Goal: Task Accomplishment & Management: Complete application form

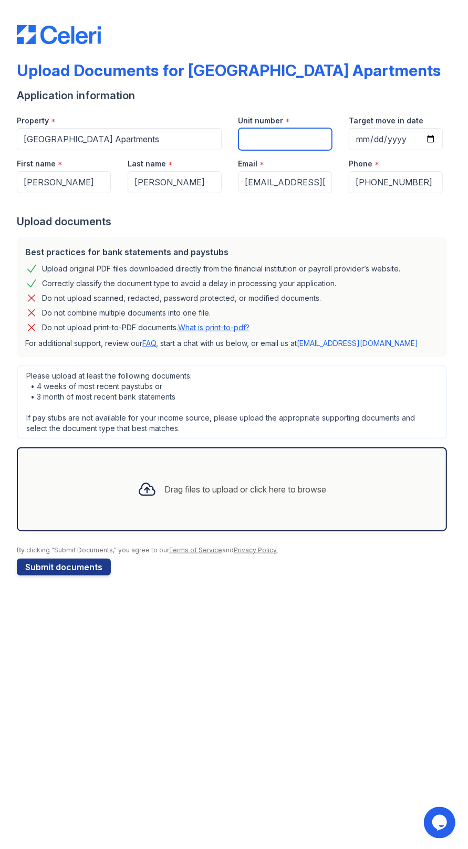
click at [288, 142] on input "Unit number" at bounding box center [285, 139] width 94 height 22
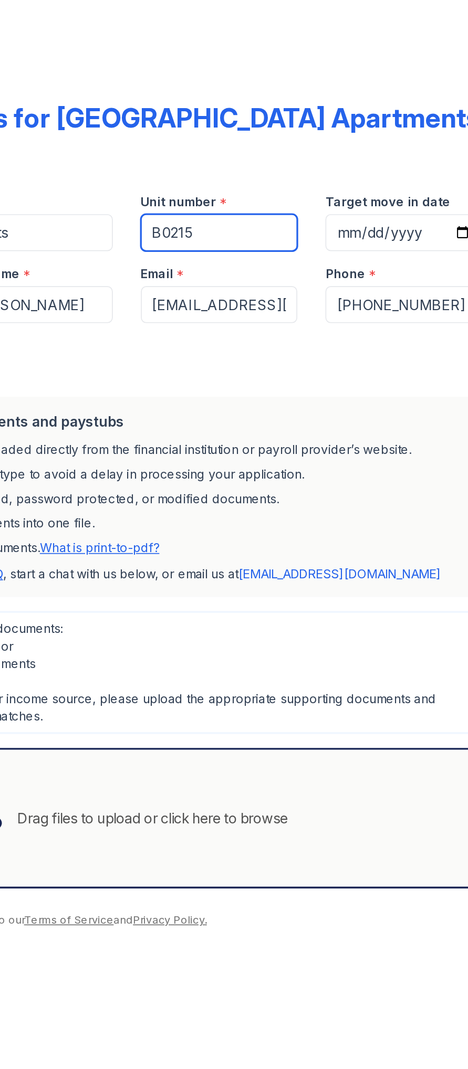
type input "B0215"
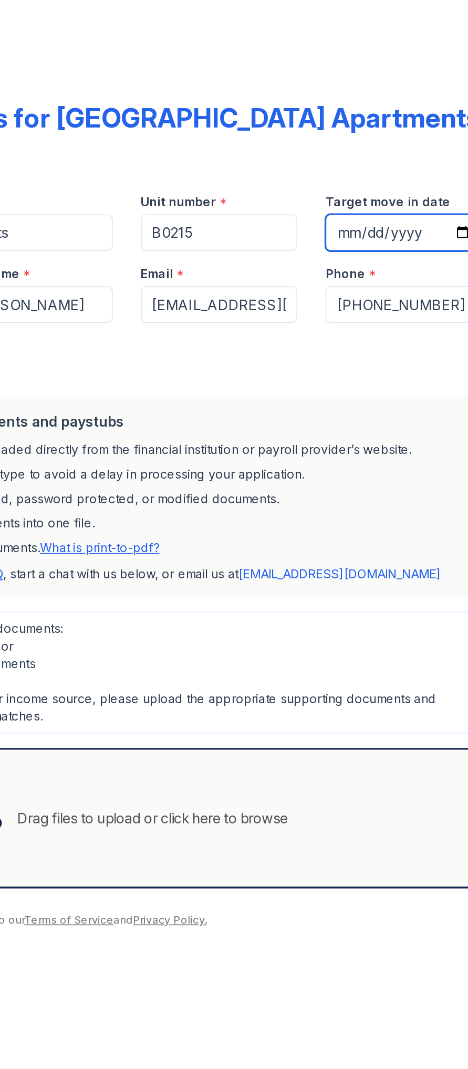
click at [403, 140] on input "Target move in date" at bounding box center [396, 139] width 94 height 22
type input "2025-10-01"
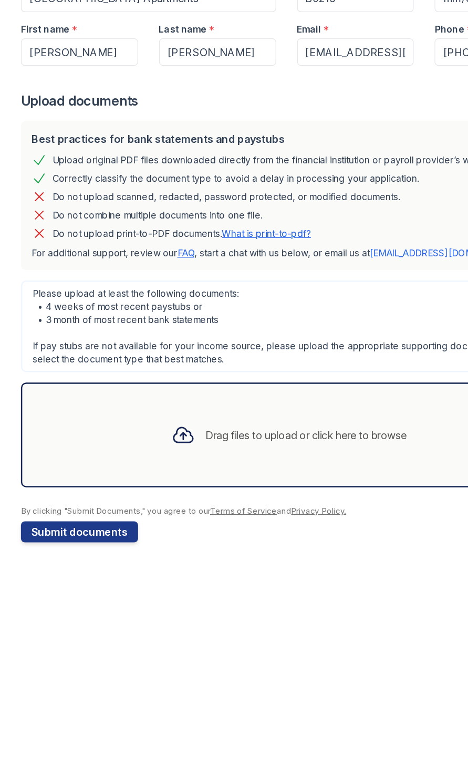
click at [264, 489] on div "Drag files to upload or click here to browse" at bounding box center [246, 489] width 162 height 13
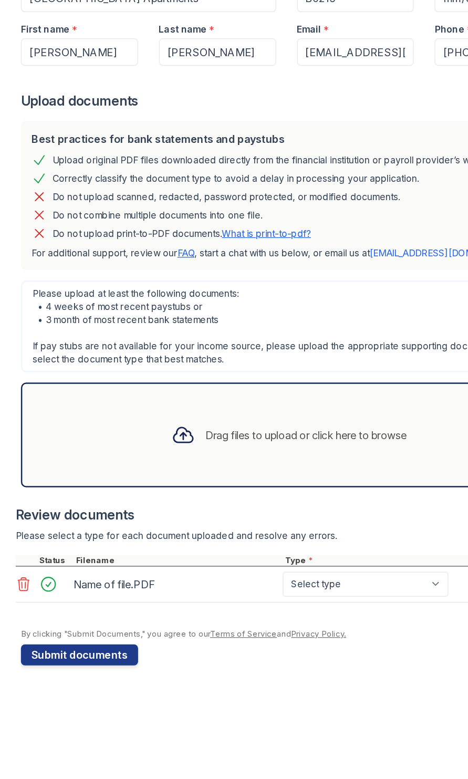
click at [149, 496] on icon at bounding box center [147, 489] width 19 height 19
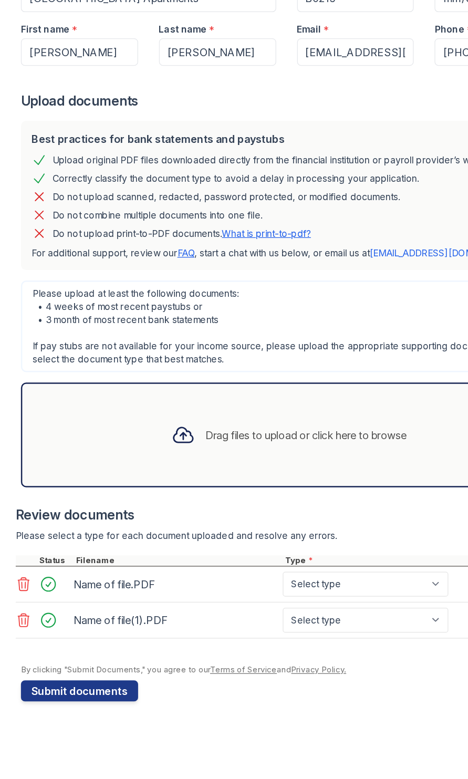
click at [279, 495] on div "Drag files to upload or click here to browse" at bounding box center [246, 489] width 162 height 13
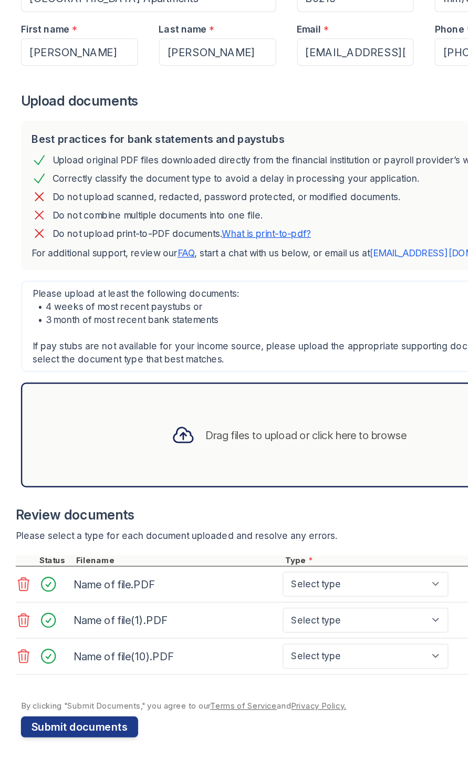
click at [300, 493] on div "Drag files to upload or click here to browse" at bounding box center [246, 489] width 162 height 13
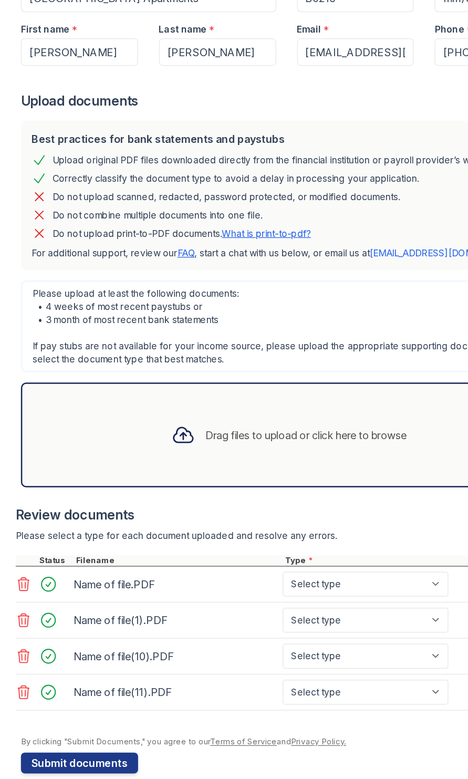
click at [290, 501] on div "Drag files to upload or click here to browse" at bounding box center [232, 489] width 206 height 36
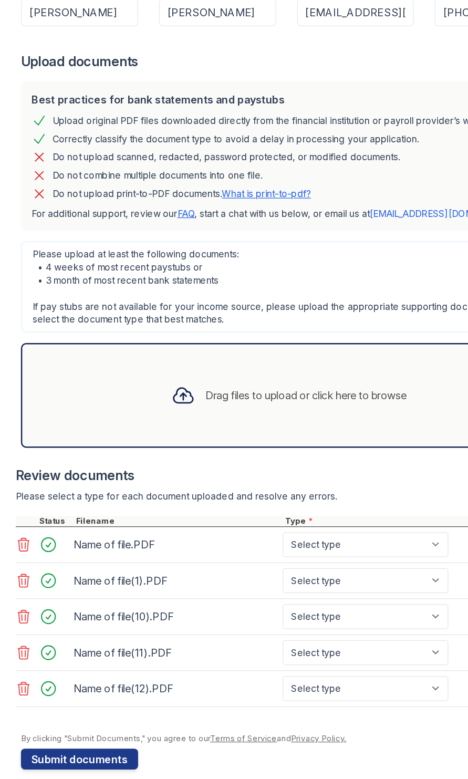
scroll to position [23, 0]
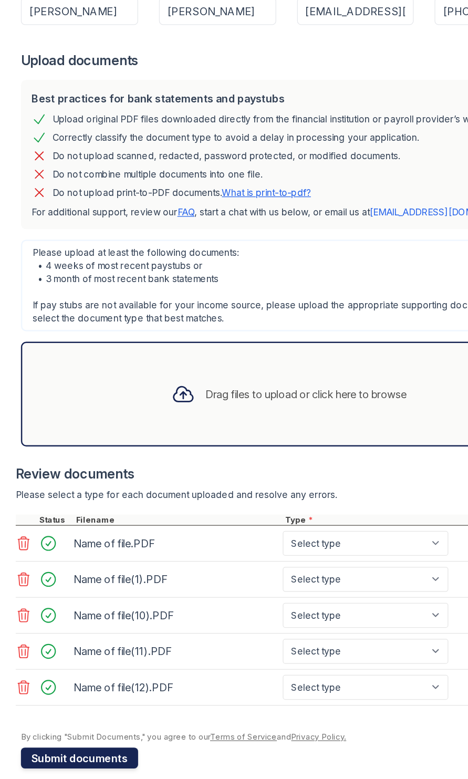
click at [83, 759] on button "Submit documents" at bounding box center [64, 758] width 94 height 17
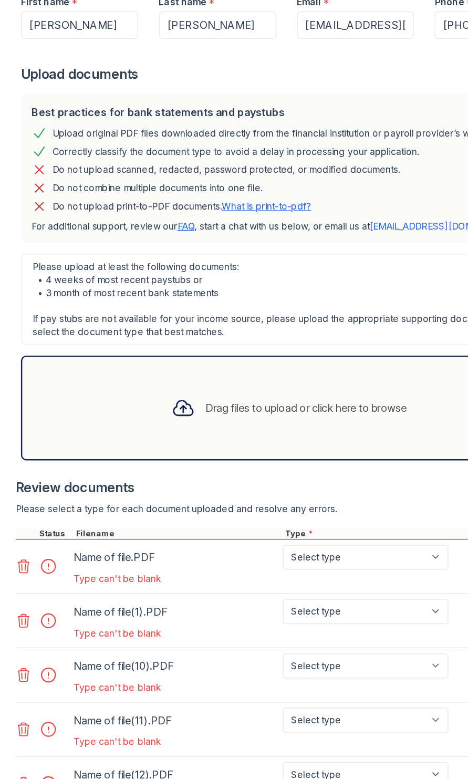
scroll to position [35, 0]
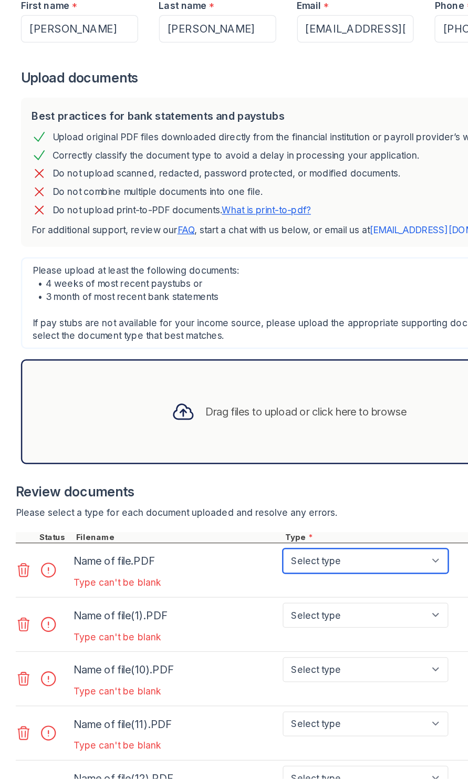
click at [318, 606] on select "Select type Paystub Bank Statement Offer Letter Tax Documents Benefit Award Let…" at bounding box center [293, 604] width 133 height 20
select select "paystub"
click at [227, 594] on select "Select type Paystub Bank Statement Offer Letter Tax Documents Benefit Award Let…" at bounding box center [293, 604] width 133 height 20
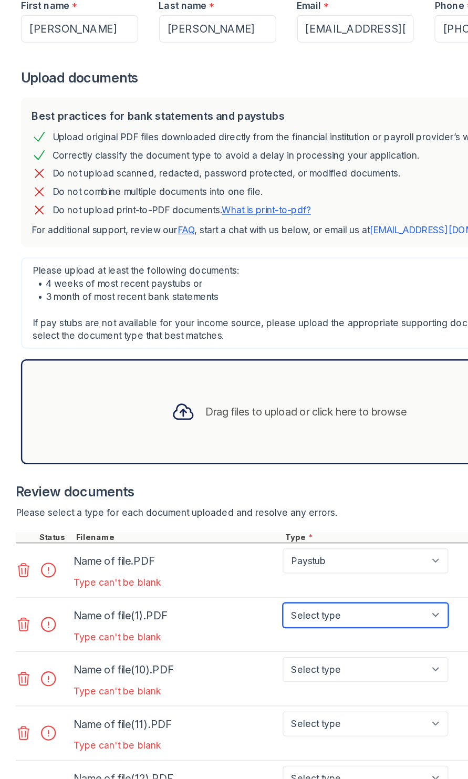
click at [315, 649] on select "Select type Paystub Bank Statement Offer Letter Tax Documents Benefit Award Let…" at bounding box center [293, 647] width 133 height 20
select select "paystub"
click at [227, 638] on select "Select type Paystub Bank Statement Offer Letter Tax Documents Benefit Award Let…" at bounding box center [293, 647] width 133 height 20
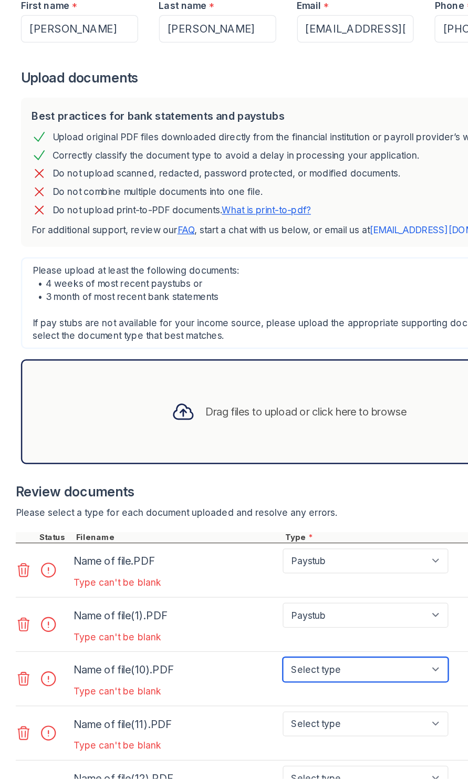
click at [311, 687] on select "Select type Paystub Bank Statement Offer Letter Tax Documents Benefit Award Let…" at bounding box center [293, 691] width 133 height 20
select select "paystub"
click at [227, 681] on select "Select type Paystub Bank Statement Offer Letter Tax Documents Benefit Award Let…" at bounding box center [293, 691] width 133 height 20
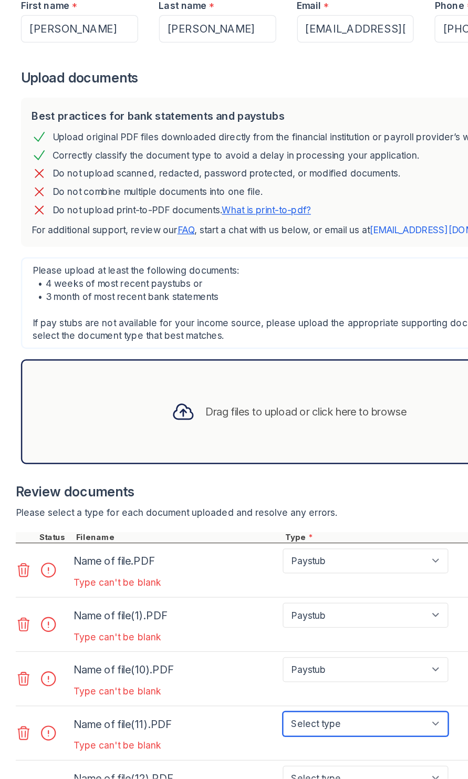
click at [304, 736] on select "Select type Paystub Bank Statement Offer Letter Tax Documents Benefit Award Let…" at bounding box center [293, 734] width 133 height 20
select select "paystub"
click at [227, 724] on select "Select type Paystub Bank Statement Offer Letter Tax Documents Benefit Award Let…" at bounding box center [293, 734] width 133 height 20
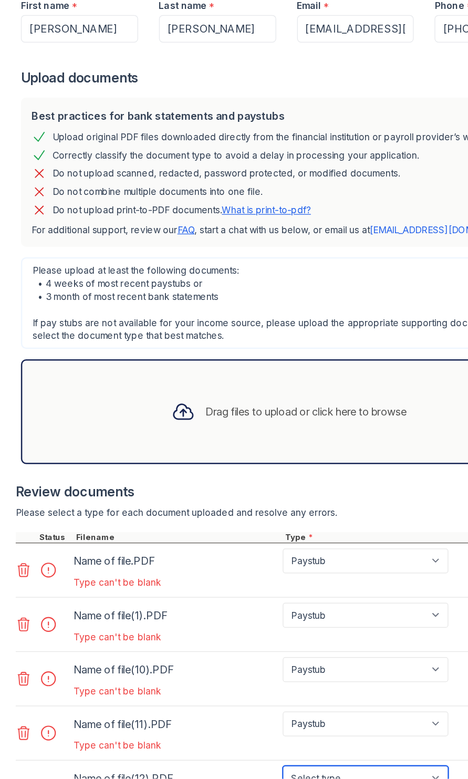
click at [301, 777] on select "Select type Paystub Bank Statement Offer Letter Tax Documents Benefit Award Let…" at bounding box center [293, 778] width 133 height 20
select select "paystub"
click at [227, 768] on select "Select type Paystub Bank Statement Offer Letter Tax Documents Benefit Award Let…" at bounding box center [293, 778] width 133 height 20
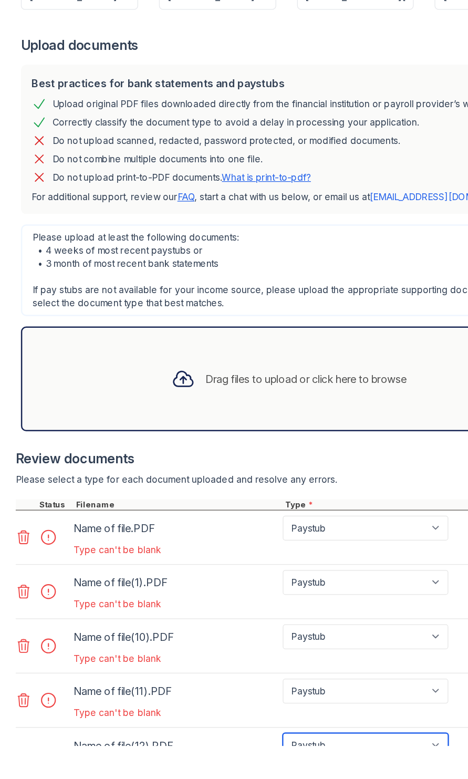
scroll to position [0, 0]
click at [112, 624] on div "Type can't be blank" at bounding box center [210, 621] width 303 height 10
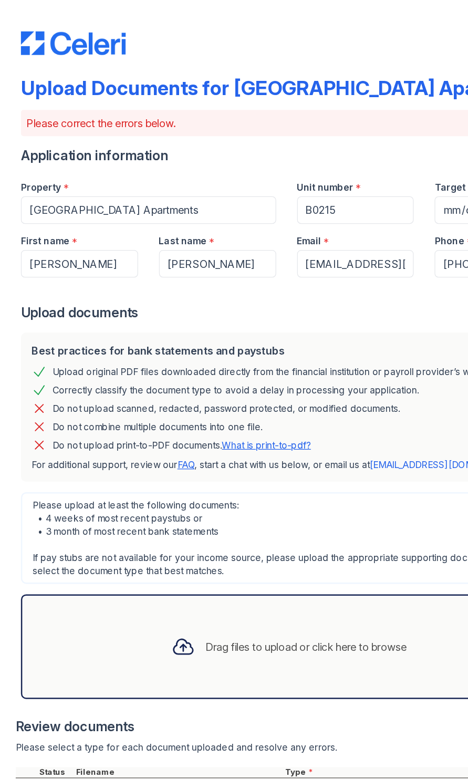
click at [229, 514] on div "Drag files to upload or click here to browse" at bounding box center [246, 518] width 162 height 13
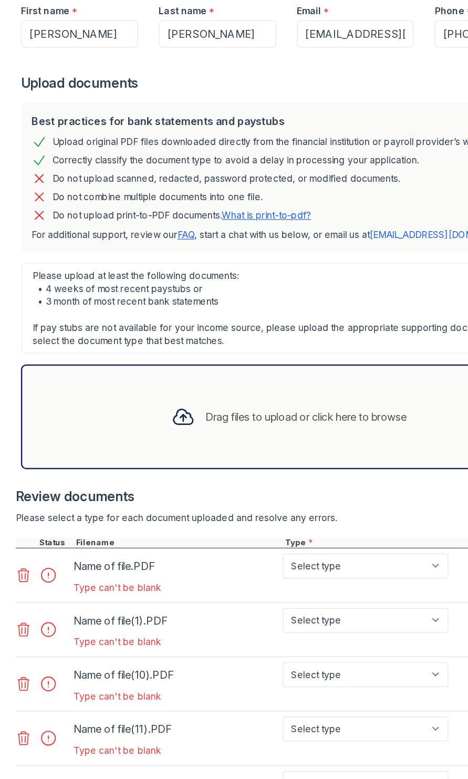
scroll to position [33, 0]
click at [311, 606] on select "Select type Paystub Bank Statement Offer Letter Tax Documents Benefit Award Let…" at bounding box center [293, 605] width 133 height 20
click at [227, 596] on select "Select type Paystub Bank Statement Offer Letter Tax Documents Benefit Award Let…" at bounding box center [293, 605] width 133 height 20
click at [246, 499] on div "Drag files to upload or click here to browse" at bounding box center [232, 486] width 206 height 36
click at [333, 602] on select "Select type Paystub Bank Statement Offer Letter Tax Documents Benefit Award Let…" at bounding box center [293, 605] width 133 height 20
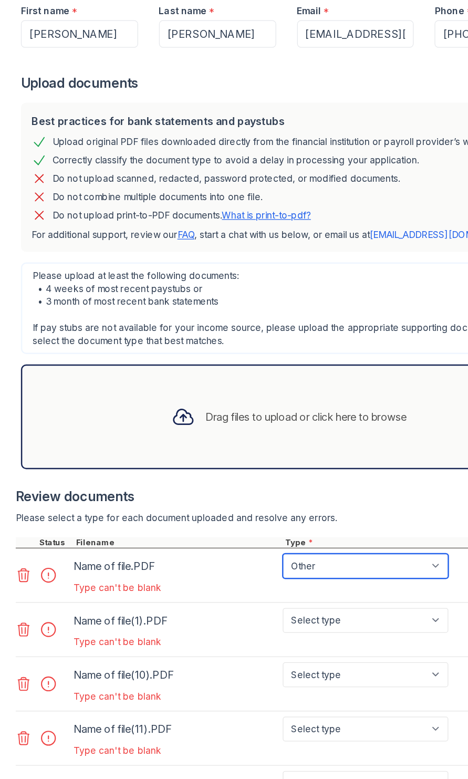
select select "bank_statement"
click at [227, 596] on select "Select type Paystub Bank Statement Offer Letter Tax Documents Benefit Award Let…" at bounding box center [293, 605] width 133 height 20
click at [291, 486] on div "Drag files to upload or click here to browse" at bounding box center [246, 485] width 162 height 13
click at [290, 607] on select "Select type Paystub Bank Statement Offer Letter Tax Documents Benefit Award Let…" at bounding box center [293, 605] width 133 height 20
click at [227, 596] on select "Select type Paystub Bank Statement Offer Letter Tax Documents Benefit Award Let…" at bounding box center [293, 605] width 133 height 20
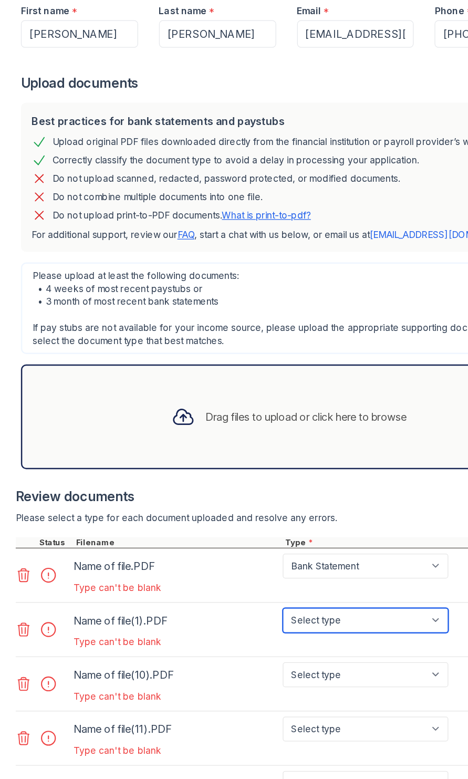
click at [307, 653] on select "Select type Paystub Bank Statement Offer Letter Tax Documents Benefit Award Let…" at bounding box center [293, 649] width 133 height 20
click at [227, 639] on select "Select type Paystub Bank Statement Offer Letter Tax Documents Benefit Award Let…" at bounding box center [293, 649] width 133 height 20
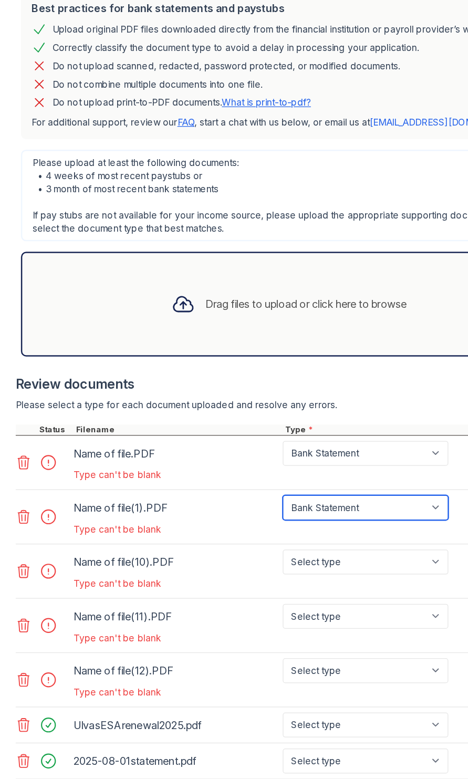
scroll to position [121, 0]
click at [320, 557] on select "Select type Paystub Bank Statement Offer Letter Tax Documents Benefit Award Let…" at bounding box center [293, 561] width 133 height 20
select select "paystub"
click at [227, 551] on select "Select type Paystub Bank Statement Offer Letter Tax Documents Benefit Award Let…" at bounding box center [293, 561] width 133 height 20
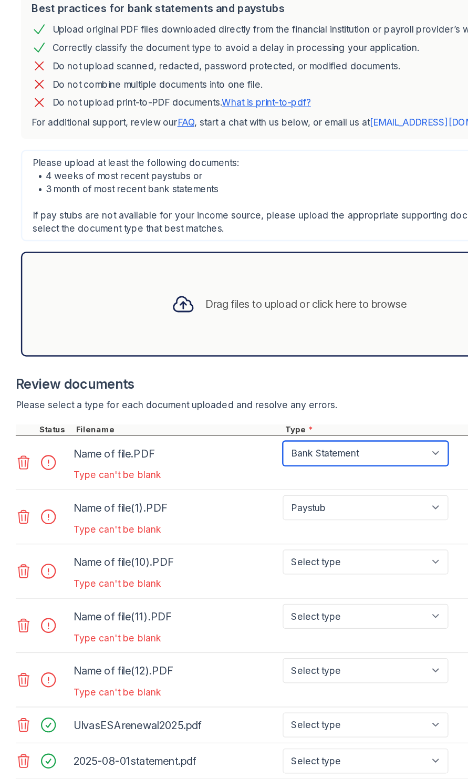
click at [323, 517] on select "Select type Paystub Bank Statement Offer Letter Tax Documents Benefit Award Let…" at bounding box center [293, 517] width 133 height 20
select select "paystub"
click at [227, 507] on select "Select type Paystub Bank Statement Offer Letter Tax Documents Benefit Award Let…" at bounding box center [293, 517] width 133 height 20
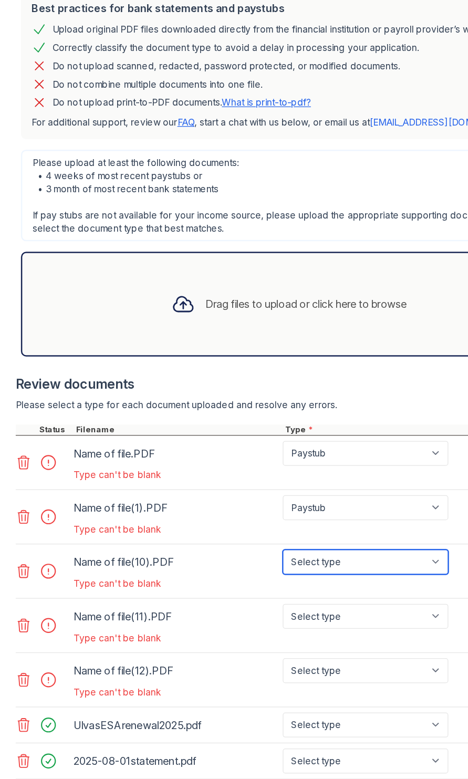
click at [319, 605] on select "Select type Paystub Bank Statement Offer Letter Tax Documents Benefit Award Let…" at bounding box center [293, 604] width 133 height 20
select select "paystub"
click at [227, 594] on select "Select type Paystub Bank Statement Offer Letter Tax Documents Benefit Award Let…" at bounding box center [293, 604] width 133 height 20
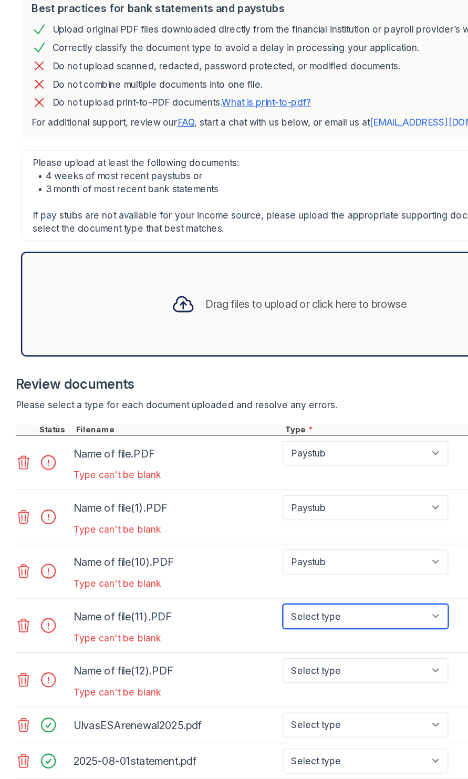
click at [314, 649] on select "Select type Paystub Bank Statement Offer Letter Tax Documents Benefit Award Let…" at bounding box center [293, 648] width 133 height 20
select select "paystub"
click at [227, 638] on select "Select type Paystub Bank Statement Offer Letter Tax Documents Benefit Award Let…" at bounding box center [293, 648] width 133 height 20
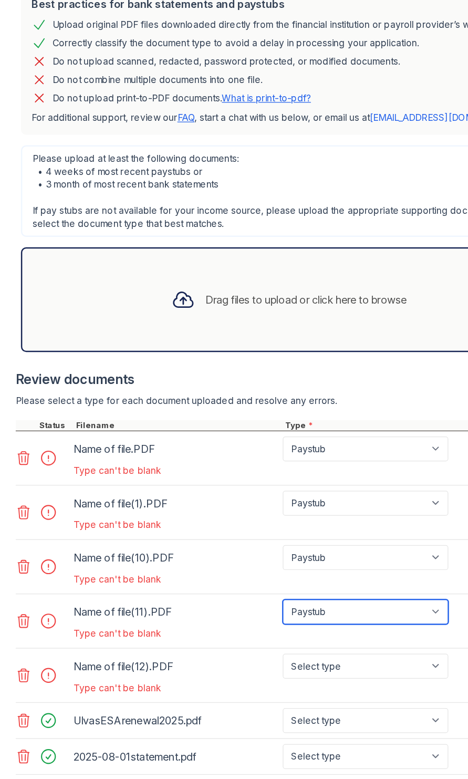
scroll to position [0, 0]
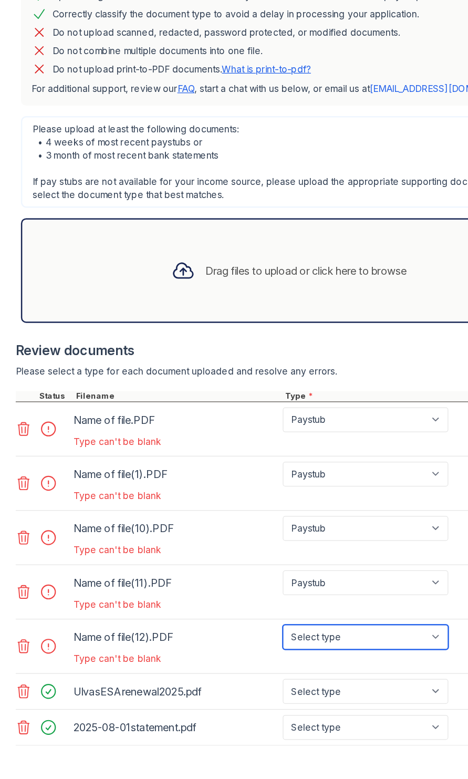
click at [303, 695] on select "Select type Paystub Bank Statement Offer Letter Tax Documents Benefit Award Let…" at bounding box center [293, 691] width 133 height 20
select select "paystub"
click at [227, 681] on select "Select type Paystub Bank Statement Offer Letter Tax Documents Benefit Award Let…" at bounding box center [293, 691] width 133 height 20
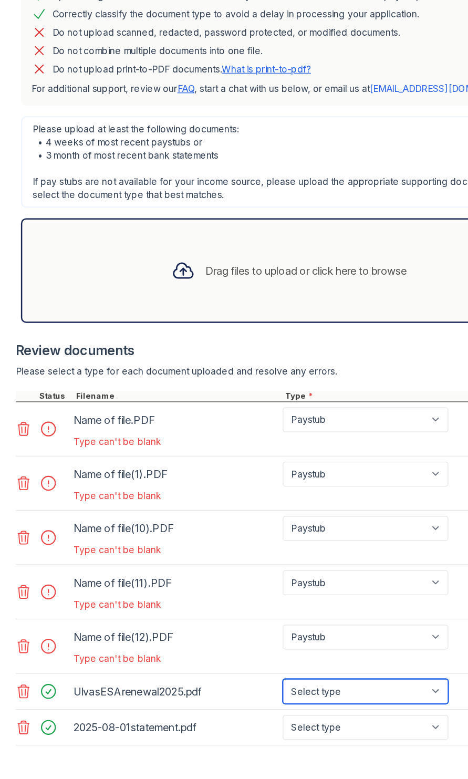
click at [320, 736] on select "Select type Paystub Bank Statement Offer Letter Tax Documents Benefit Award Let…" at bounding box center [293, 735] width 133 height 20
select select "other"
click at [227, 725] on select "Select type Paystub Bank Statement Offer Letter Tax Documents Benefit Award Let…" at bounding box center [293, 735] width 133 height 20
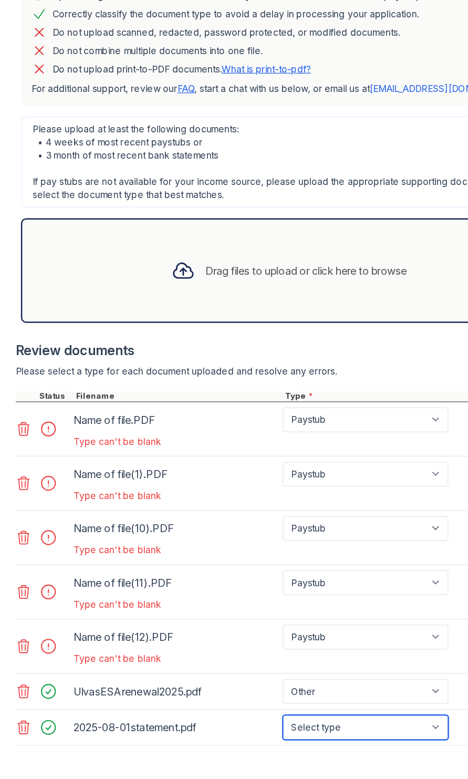
click at [298, 762] on select "Select type Paystub Bank Statement Offer Letter Tax Documents Benefit Award Let…" at bounding box center [293, 764] width 133 height 20
select select "bank_statement"
click at [227, 754] on select "Select type Paystub Bank Statement Offer Letter Tax Documents Benefit Award Let…" at bounding box center [293, 764] width 133 height 20
click at [280, 794] on select "Select type Paystub Bank Statement Offer Letter Tax Documents Benefit Award Let…" at bounding box center [293, 793] width 133 height 20
select select "bank_statement"
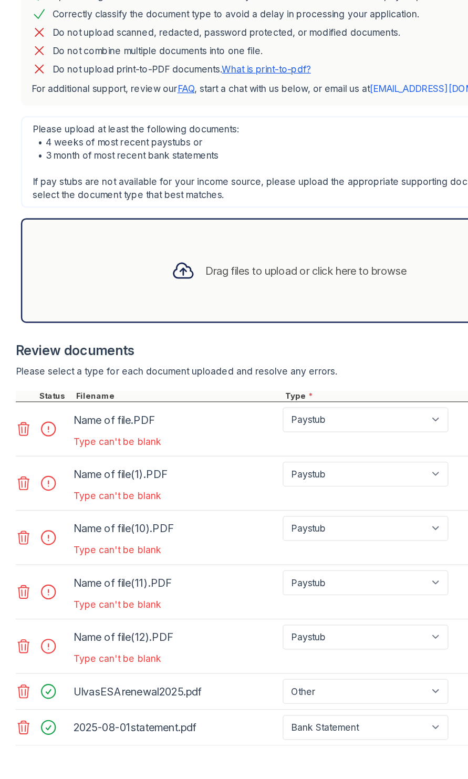
click at [227, 783] on select "Select type Paystub Bank Statement Offer Letter Tax Documents Benefit Award Let…" at bounding box center [293, 793] width 133 height 20
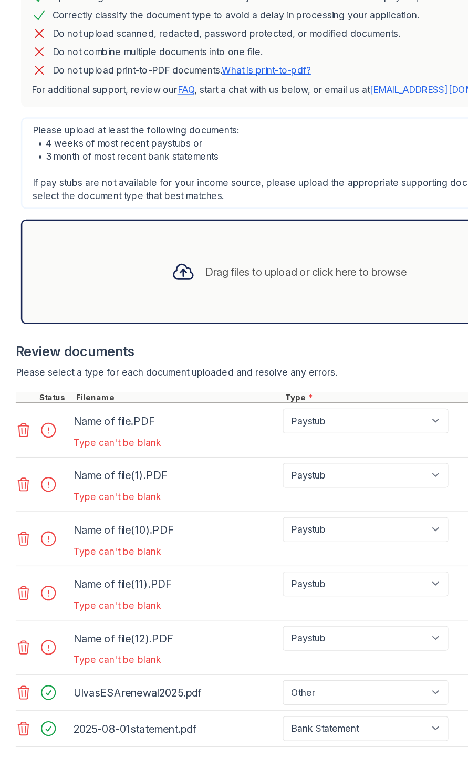
scroll to position [121, 0]
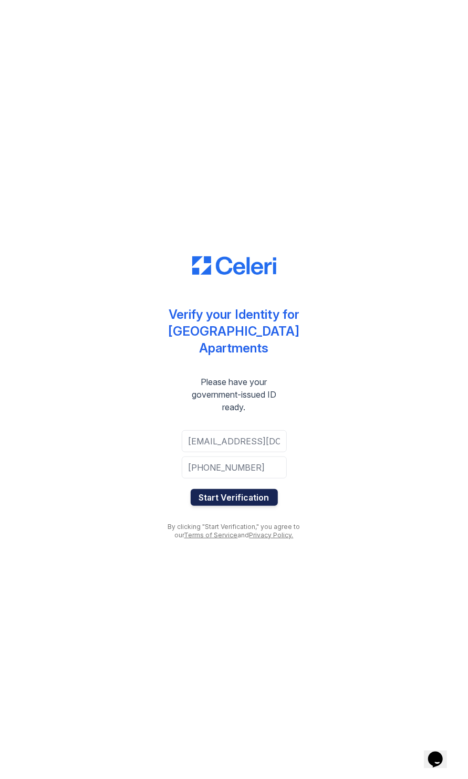
click at [198, 500] on button "Start Verification" at bounding box center [234, 497] width 87 height 17
